Goal: Information Seeking & Learning: Learn about a topic

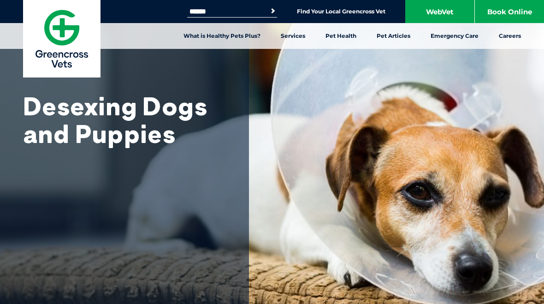
click at [172, 115] on link "Desexing" at bounding box center [164, 116] width 29 height 8
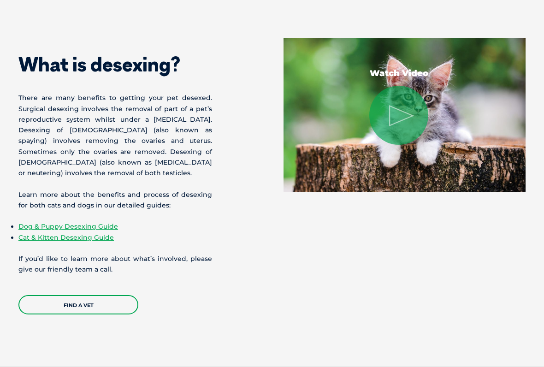
scroll to position [736, 0]
click at [98, 222] on link "Dog & Puppy Desexing Guide" at bounding box center [68, 226] width 100 height 8
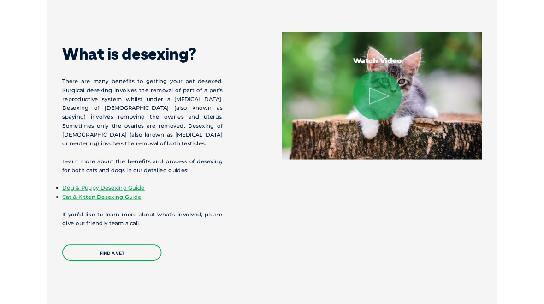
scroll to position [762, 0]
